Goal: Task Accomplishment & Management: Manage account settings

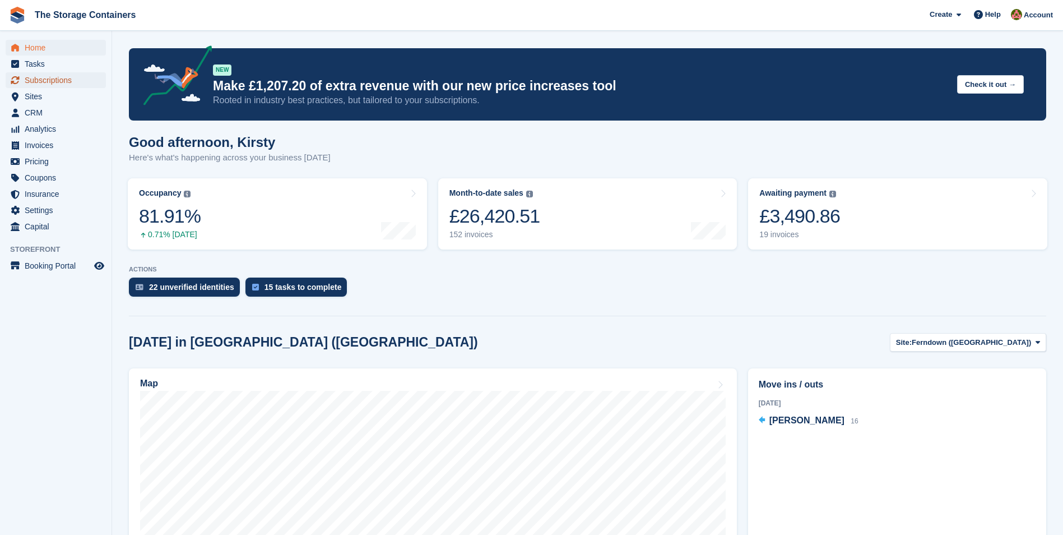
click at [40, 82] on span "Subscriptions" at bounding box center [58, 80] width 67 height 16
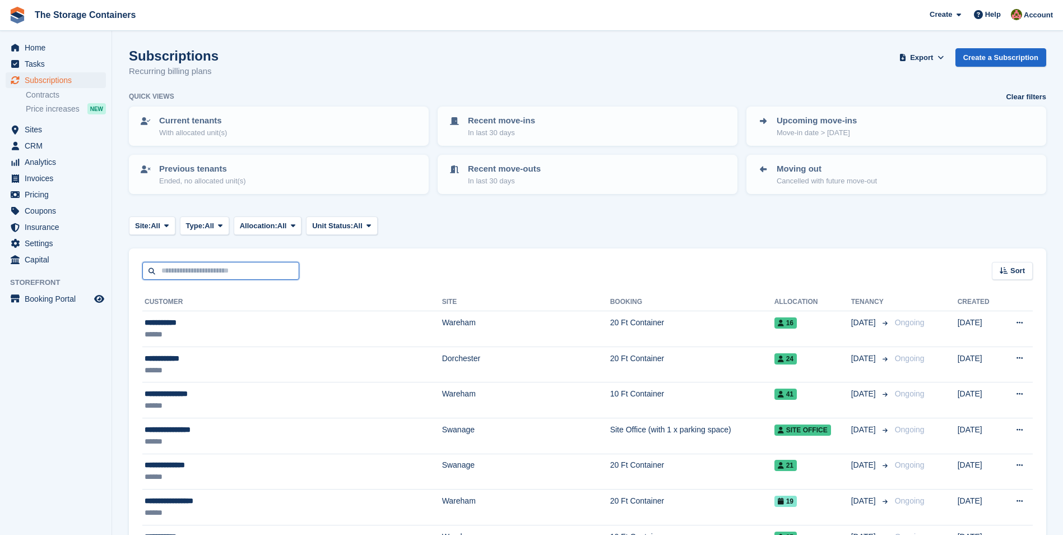
click at [255, 267] on input "text" at bounding box center [220, 271] width 157 height 18
type input "*****"
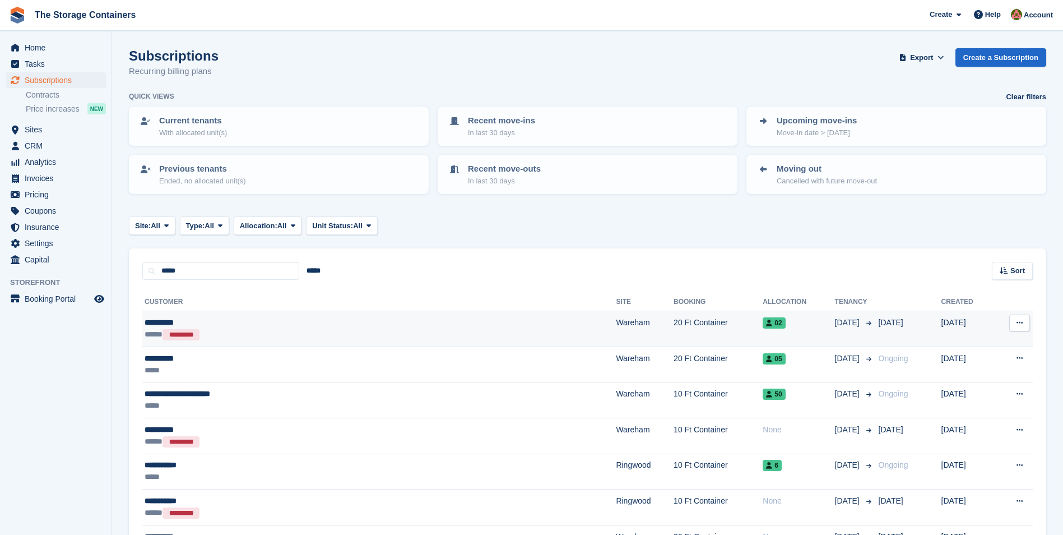
click at [257, 326] on div "**********" at bounding box center [287, 323] width 285 height 12
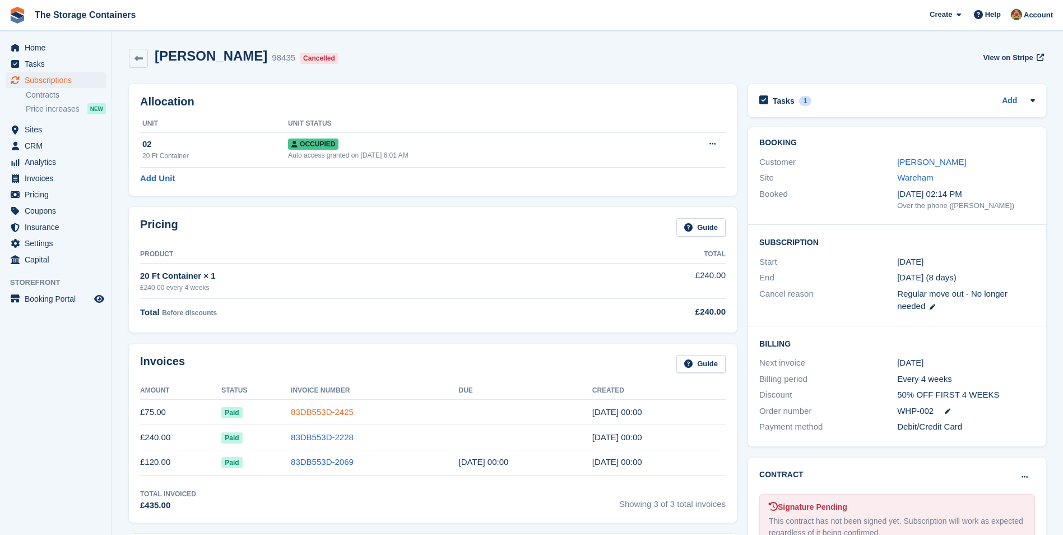
click at [319, 409] on link "83DB553D-2425" at bounding box center [322, 412] width 63 height 10
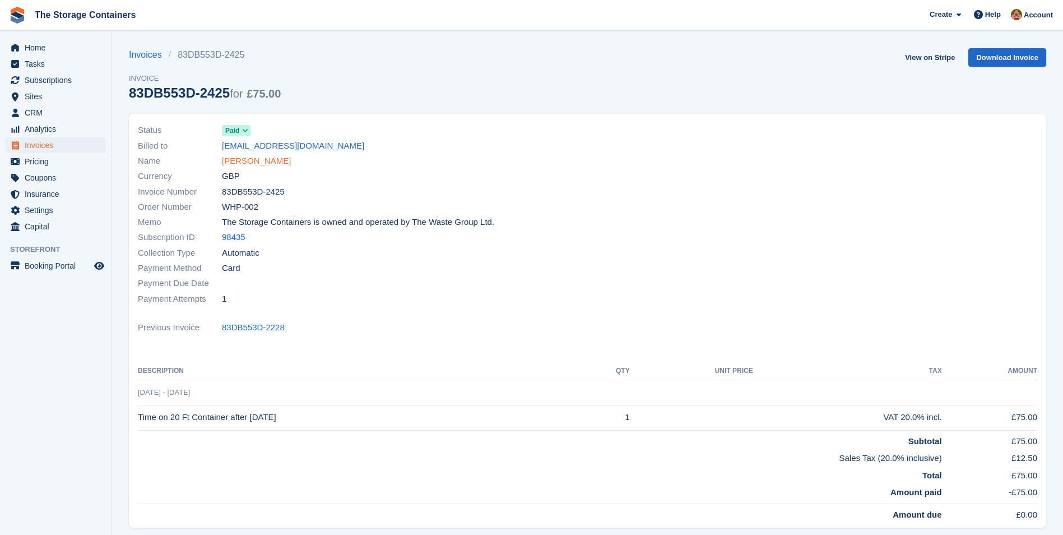
click at [256, 160] on link "[PERSON_NAME]" at bounding box center [256, 161] width 69 height 13
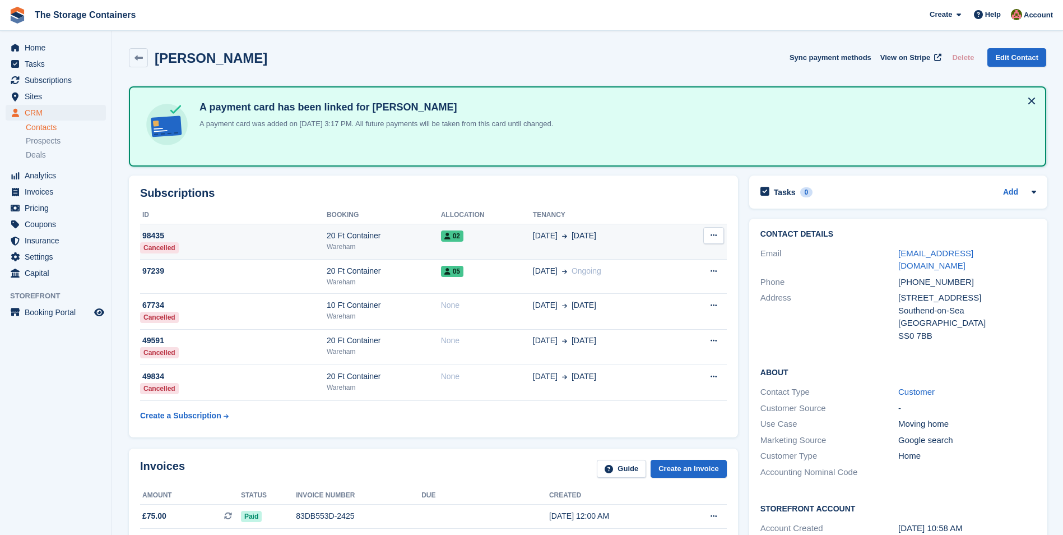
click at [418, 242] on div "Wareham" at bounding box center [384, 247] width 114 height 10
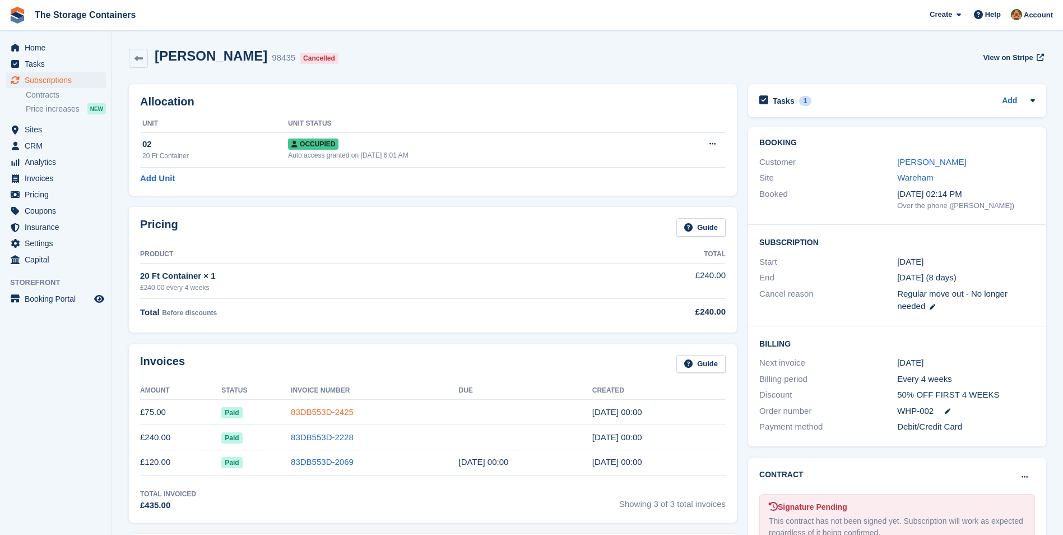
click at [315, 410] on link "83DB553D-2425" at bounding box center [322, 412] width 63 height 10
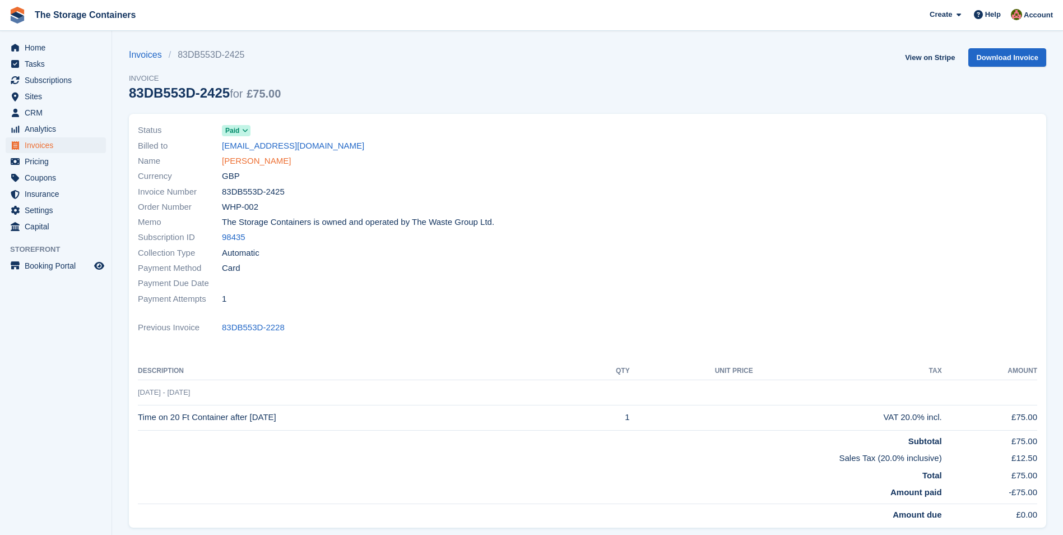
click at [238, 158] on link "[PERSON_NAME]" at bounding box center [256, 161] width 69 height 13
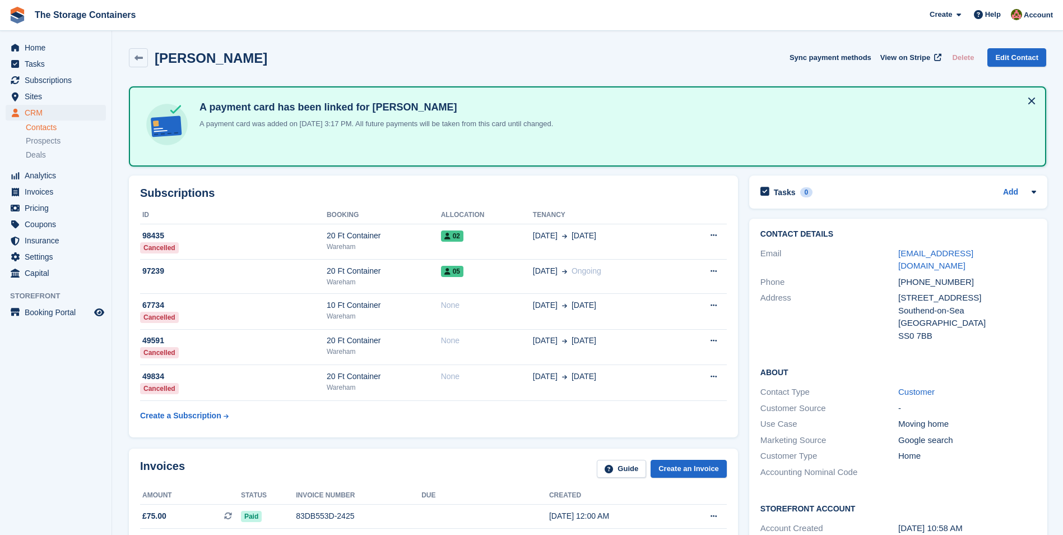
click at [893, 202] on div "Tasks 0 Add No tasks related to Marie Horn" at bounding box center [898, 191] width 298 height 33
click at [891, 196] on div "Tasks 0 Add" at bounding box center [898, 191] width 276 height 15
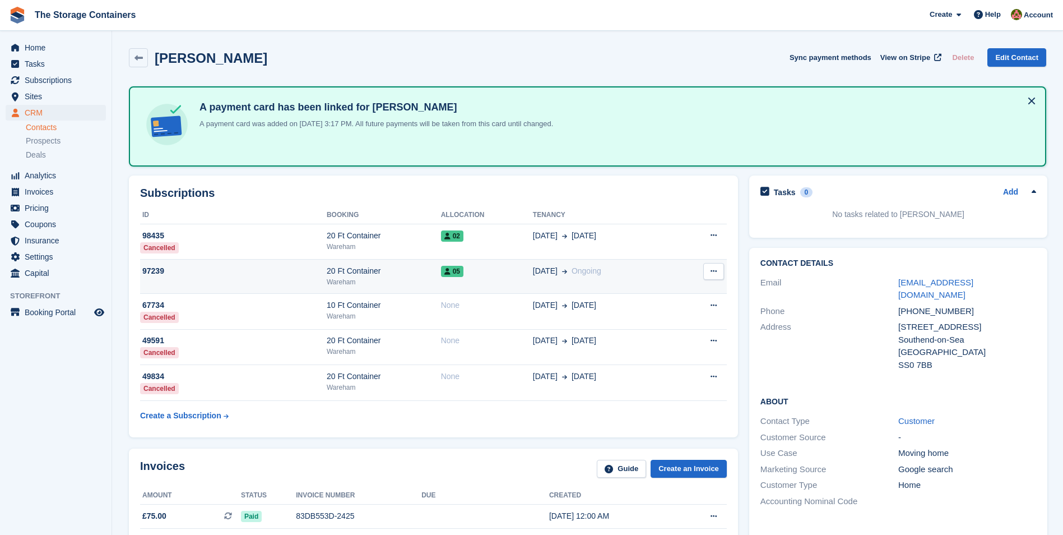
click at [517, 277] on div "05" at bounding box center [487, 271] width 92 height 12
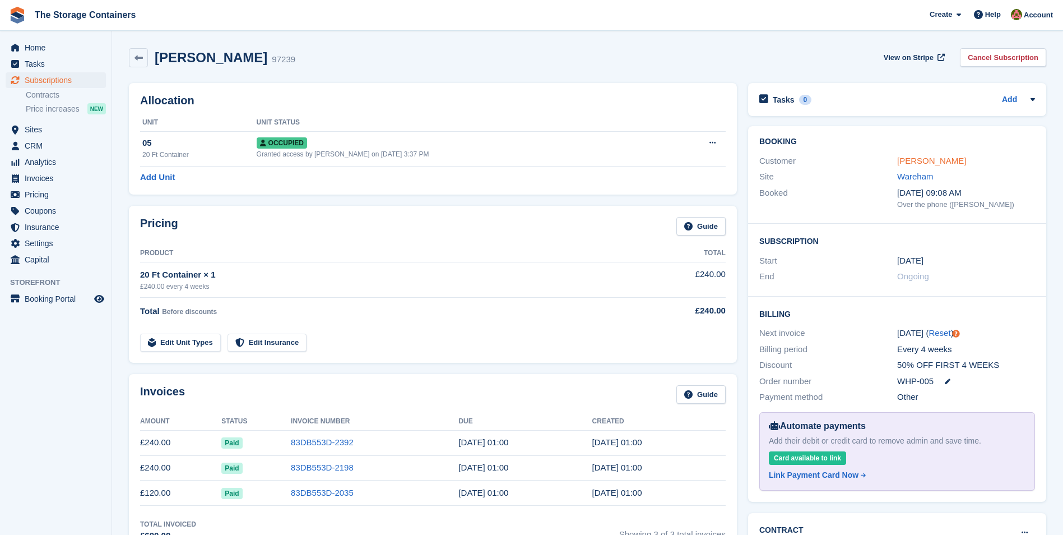
click at [930, 159] on link "[PERSON_NAME]" at bounding box center [931, 161] width 69 height 10
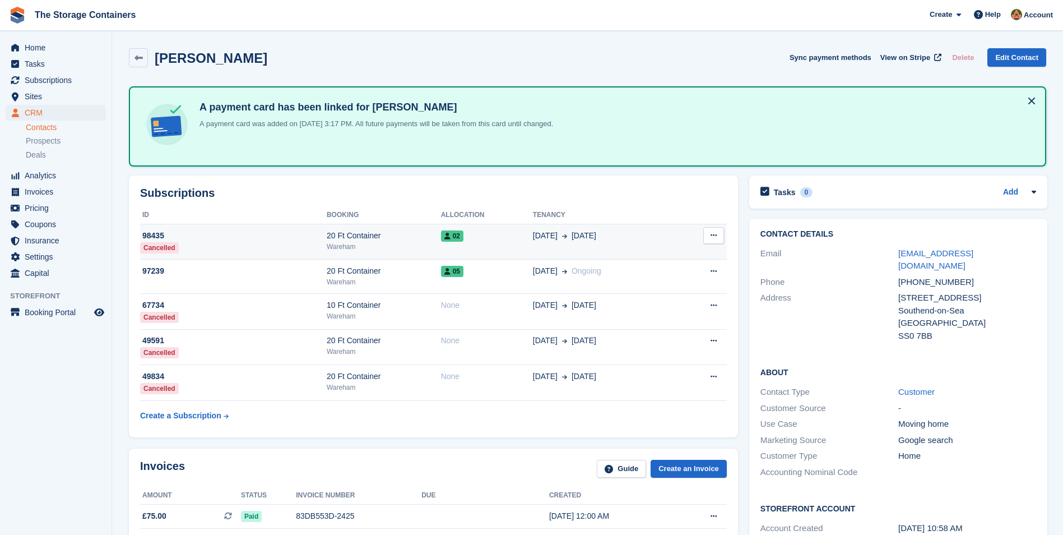
click at [391, 243] on div "Wareham" at bounding box center [384, 247] width 114 height 10
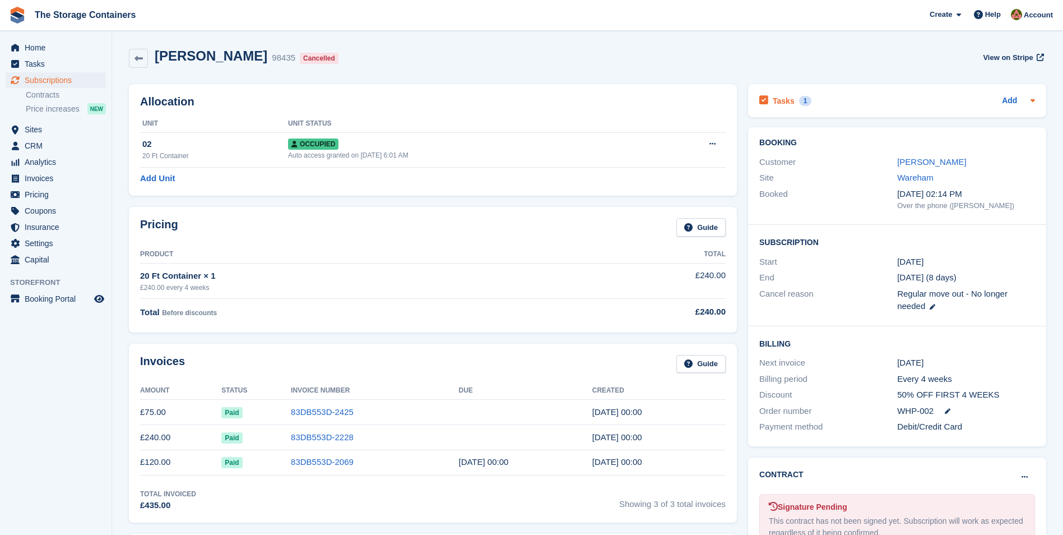
click at [882, 104] on div "Tasks 1 Add" at bounding box center [897, 100] width 276 height 15
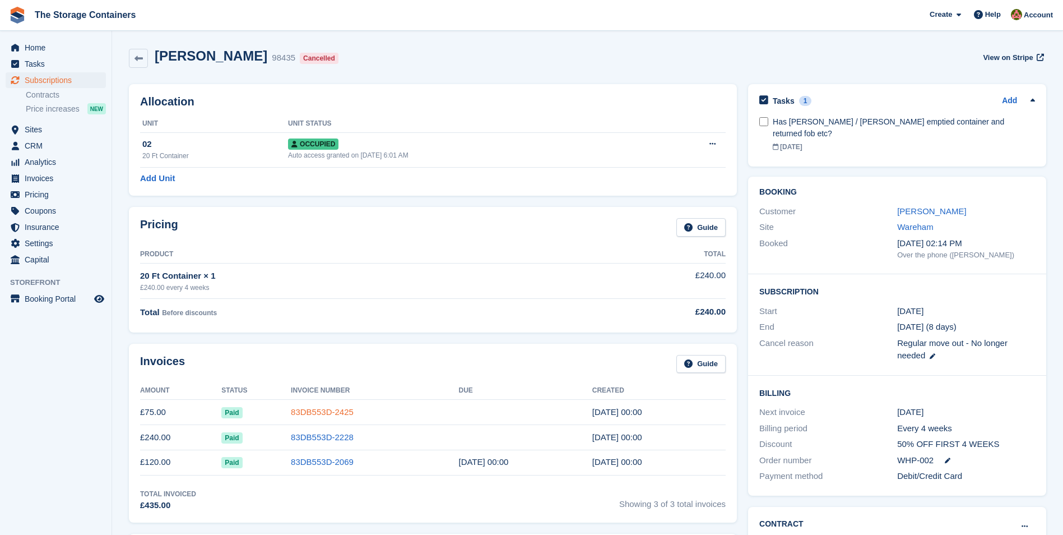
click at [313, 415] on link "83DB553D-2425" at bounding box center [322, 412] width 63 height 10
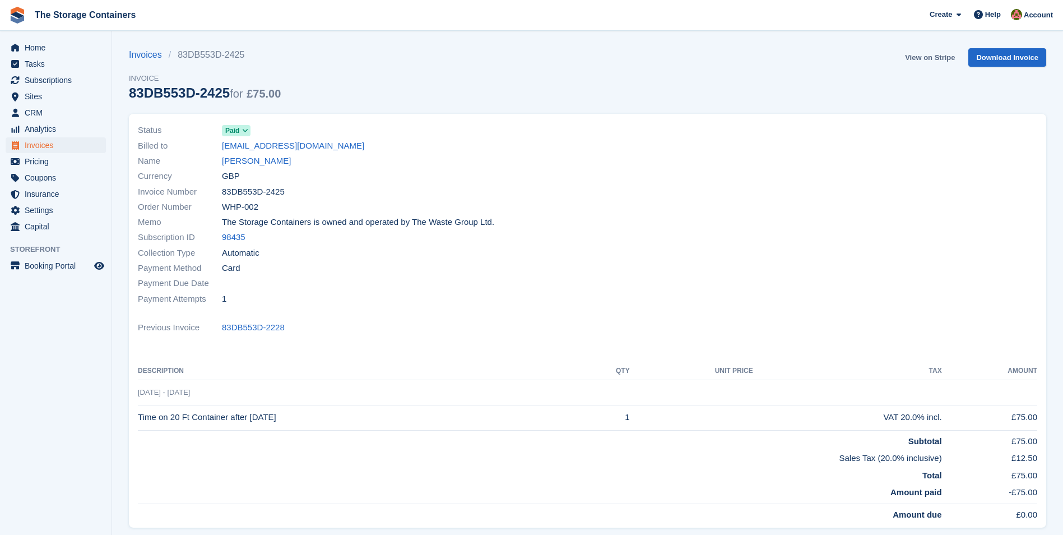
click at [940, 57] on link "View on Stripe" at bounding box center [930, 57] width 59 height 18
